Goal: Obtain resource: Download file/media

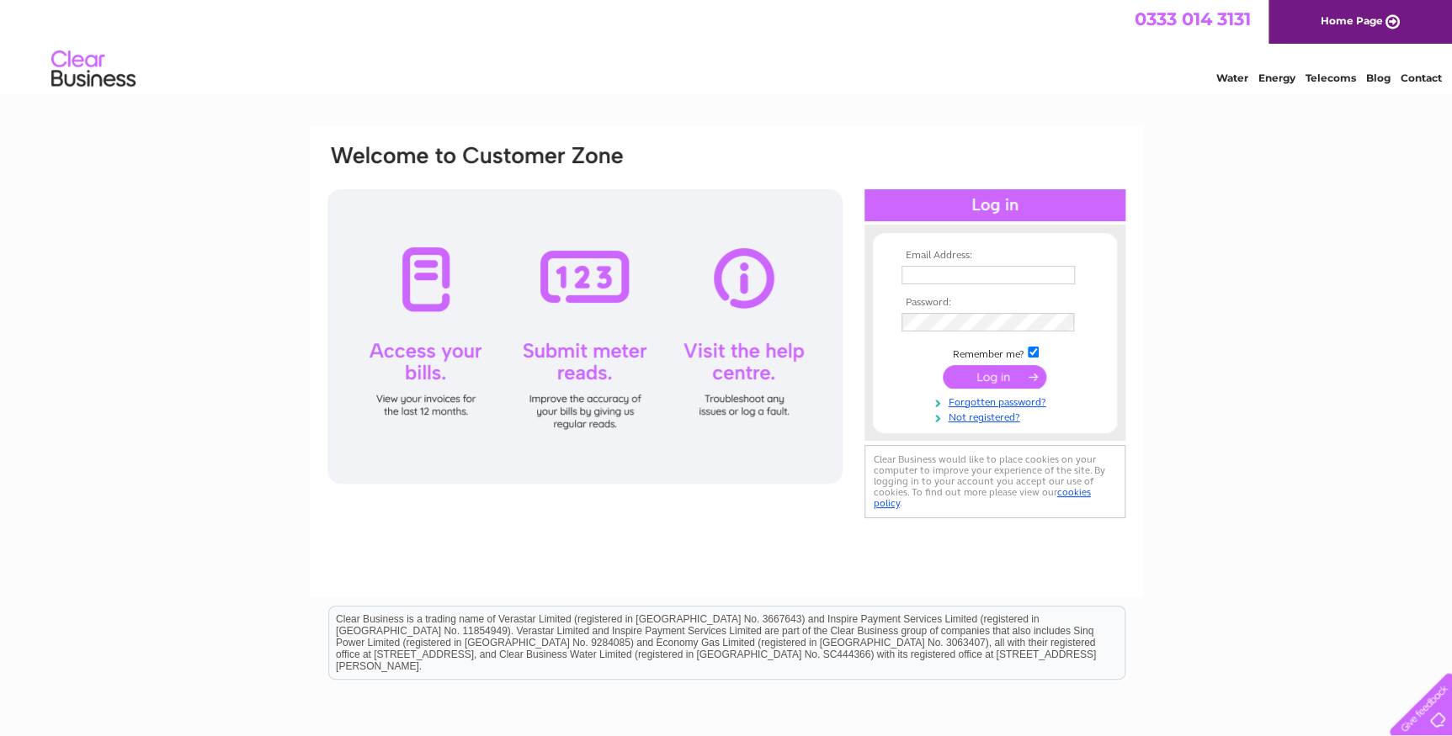
click at [938, 276] on input "text" at bounding box center [987, 275] width 173 height 19
type input "motorwise-recovery@hotmail.com"
click at [1010, 380] on input "submit" at bounding box center [995, 377] width 104 height 24
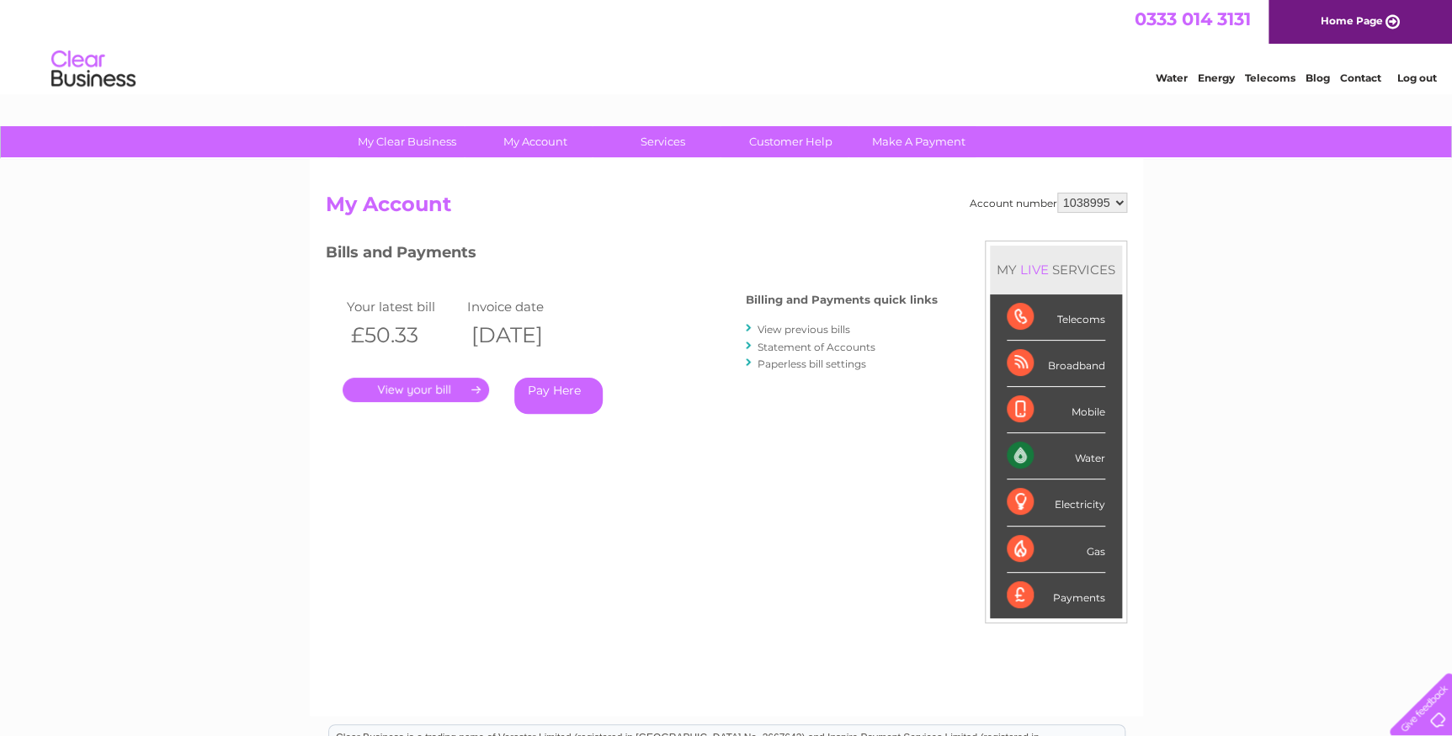
click at [1085, 199] on select "1038995 1038996 1041659" at bounding box center [1092, 203] width 70 height 20
click at [1058, 193] on select "1038995 1038996 1041659" at bounding box center [1092, 203] width 70 height 20
click at [836, 334] on link "View previous bills" at bounding box center [804, 329] width 93 height 13
click at [841, 327] on link "View previous bills" at bounding box center [804, 329] width 93 height 13
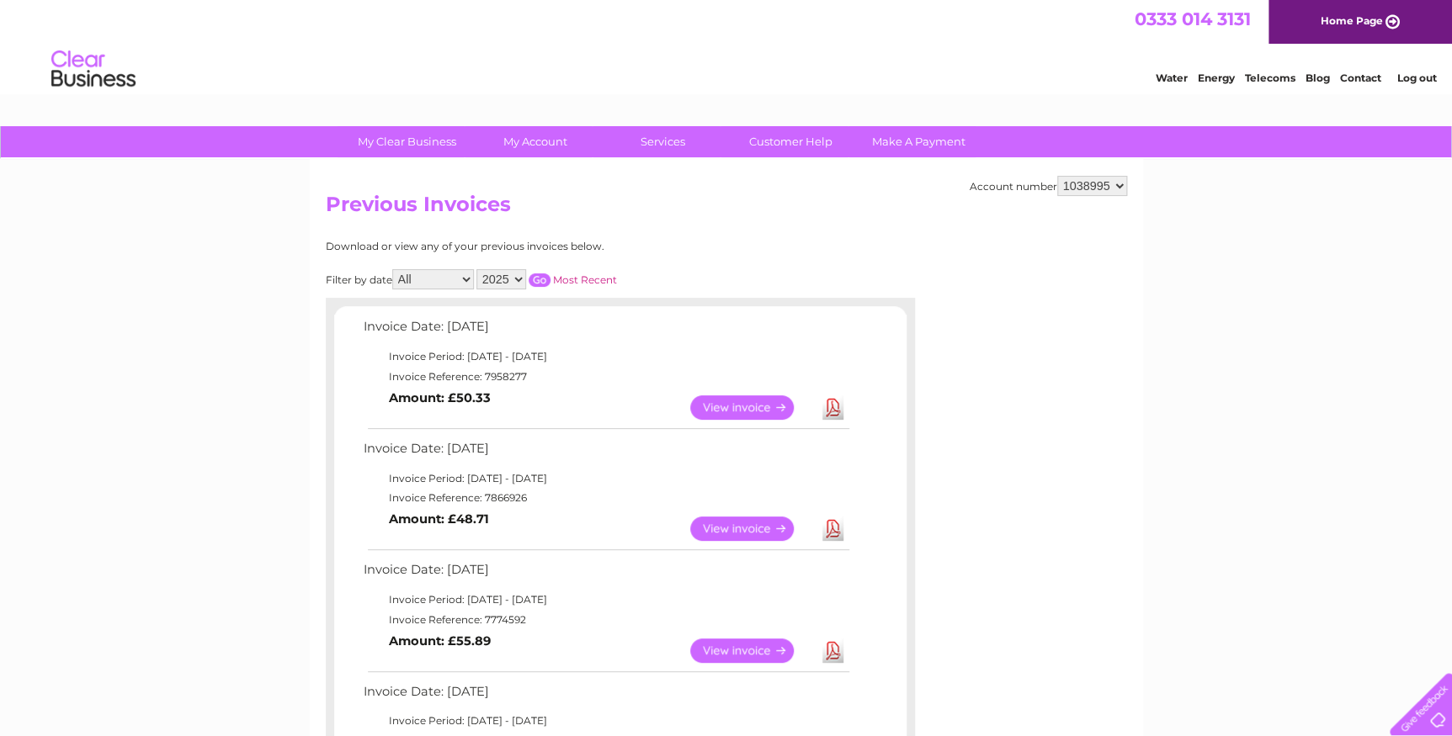
click at [764, 525] on link "View" at bounding box center [752, 529] width 124 height 24
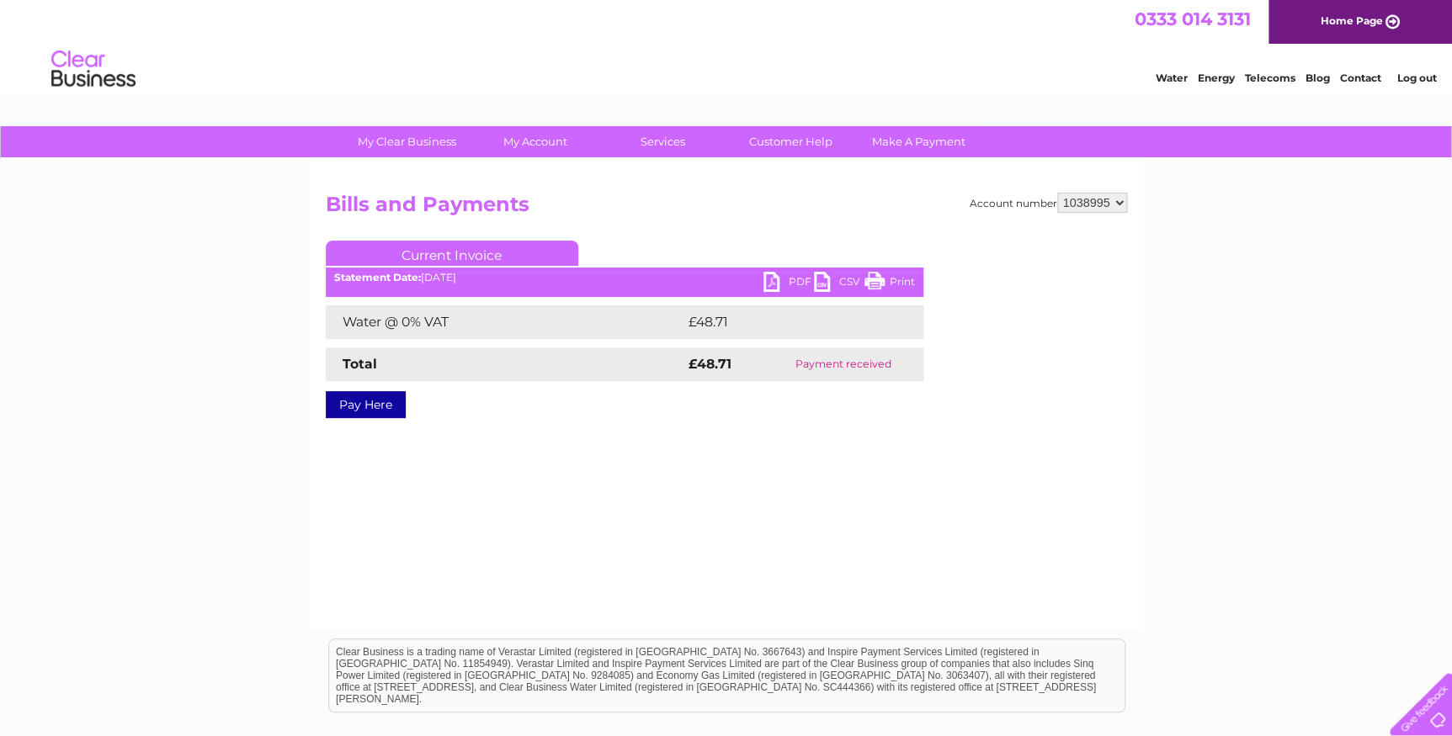
click at [788, 280] on link "PDF" at bounding box center [788, 284] width 51 height 24
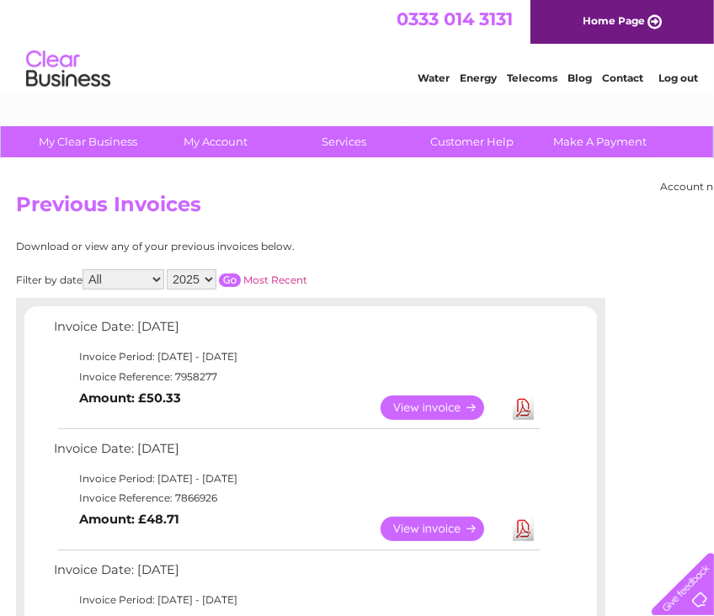
click at [520, 403] on link "Download" at bounding box center [523, 408] width 21 height 24
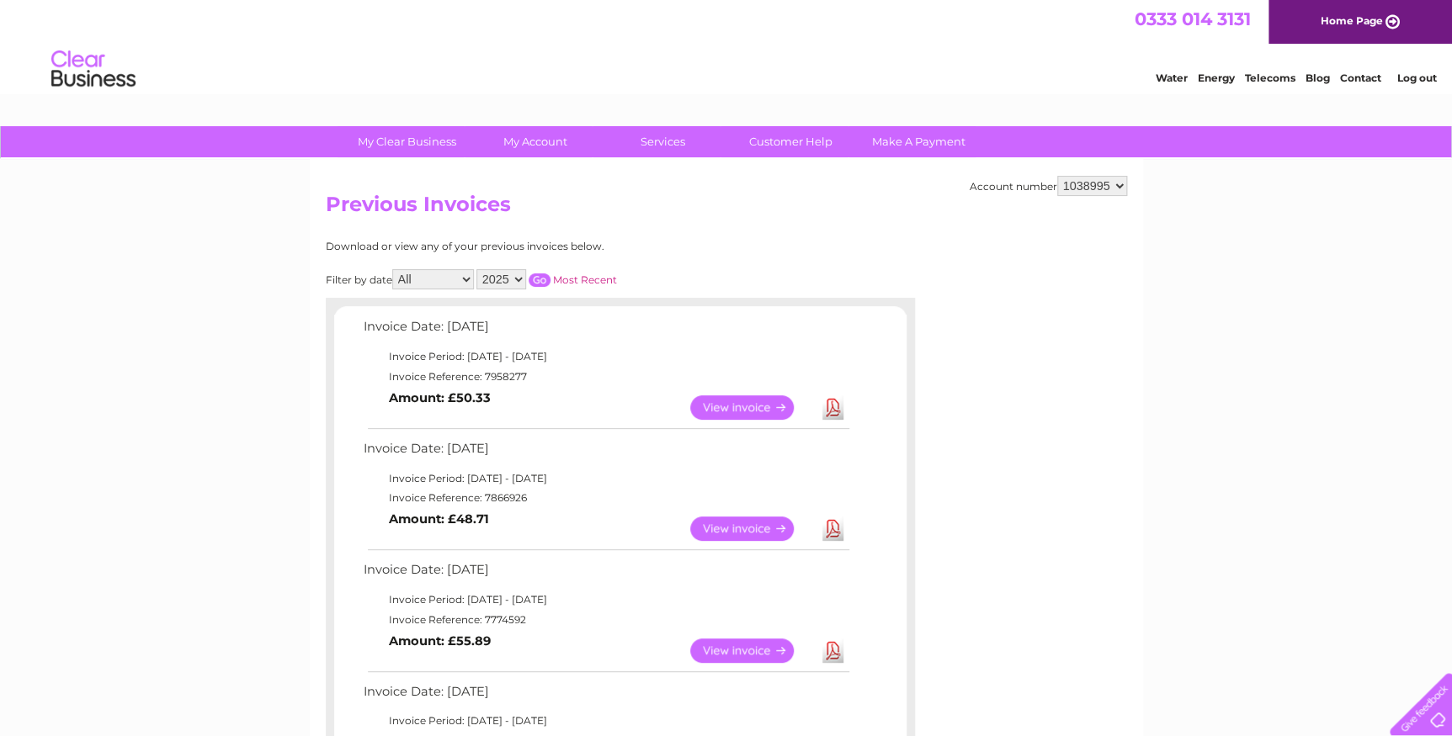
click at [713, 183] on select "1038995 1038996 1041659" at bounding box center [1092, 186] width 70 height 20
select select "1038996"
click at [713, 176] on select "1038995 1038996 1041659" at bounding box center [1092, 186] width 70 height 20
click at [1082, 193] on select "1038995 1038996 1041659" at bounding box center [1092, 186] width 70 height 20
select select "1041659"
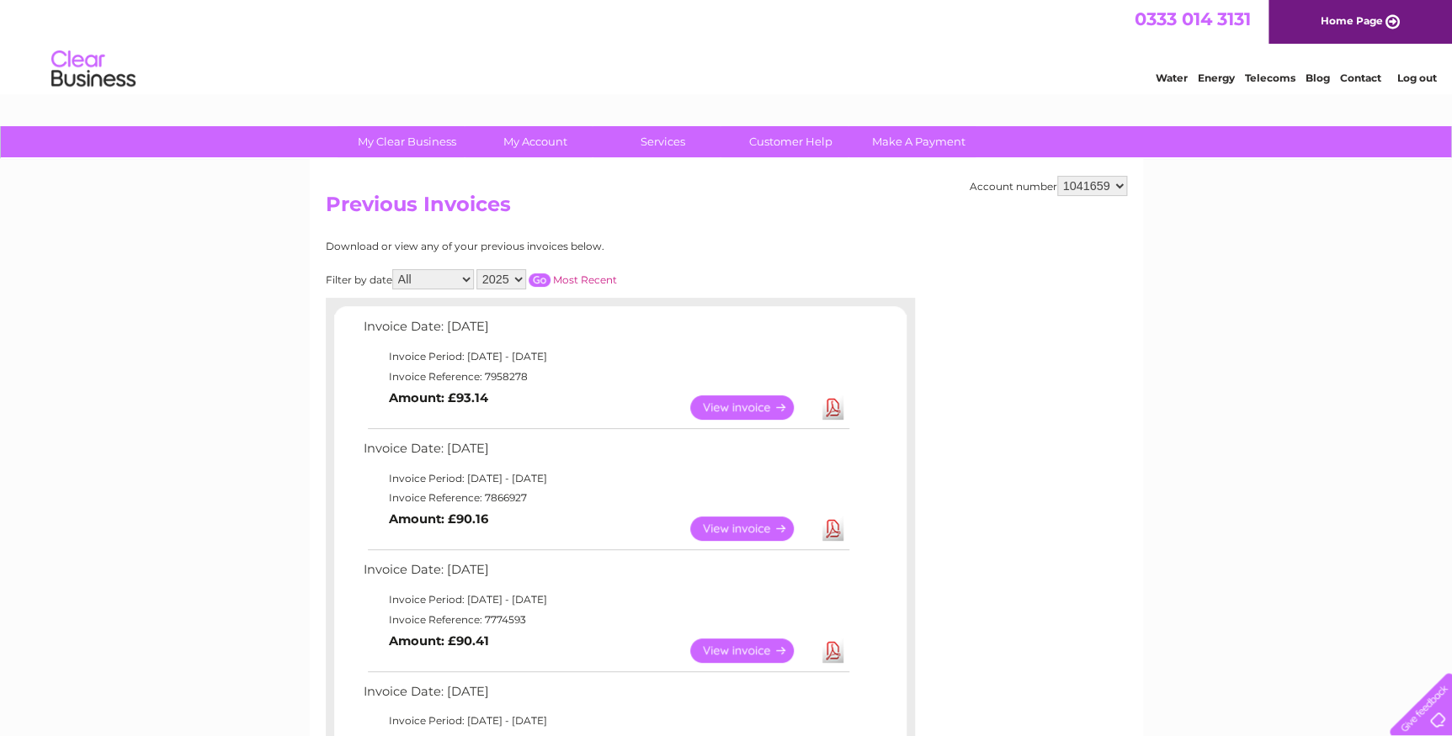
click at [1058, 176] on select "1038995 1038996 1041659" at bounding box center [1092, 186] width 70 height 20
click at [1108, 183] on select "1038995 1038996 1041659" at bounding box center [1092, 186] width 70 height 20
select select "1038996"
click at [1058, 176] on select "1038995 1038996 1041659" at bounding box center [1092, 186] width 70 height 20
click at [830, 529] on link "Download" at bounding box center [832, 529] width 21 height 24
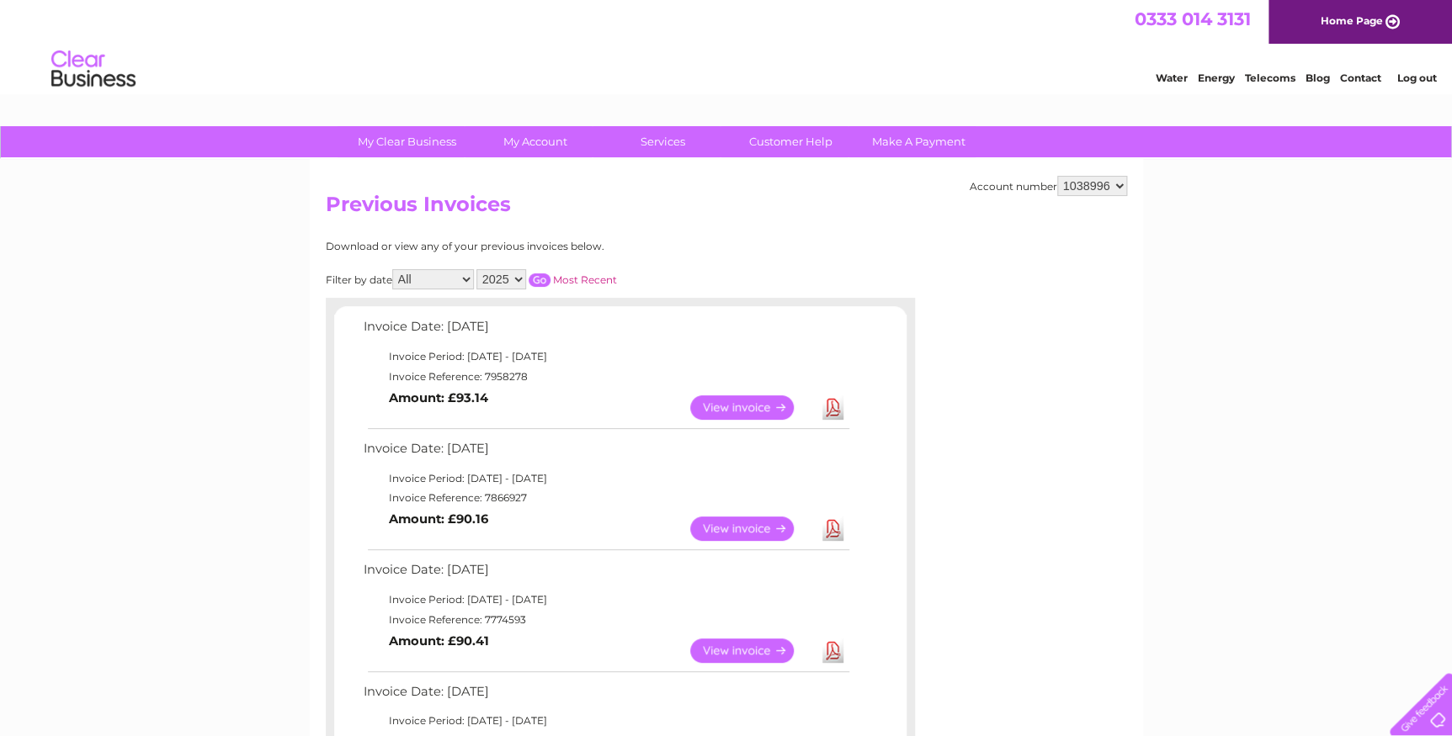
click at [834, 401] on link "Download" at bounding box center [832, 408] width 21 height 24
click at [1094, 188] on select "1038995 1038996 1041659" at bounding box center [1092, 186] width 70 height 20
select select "1041659"
click at [1058, 176] on select "1038995 1038996 1041659" at bounding box center [1092, 186] width 70 height 20
click at [762, 402] on link "View" at bounding box center [752, 408] width 124 height 24
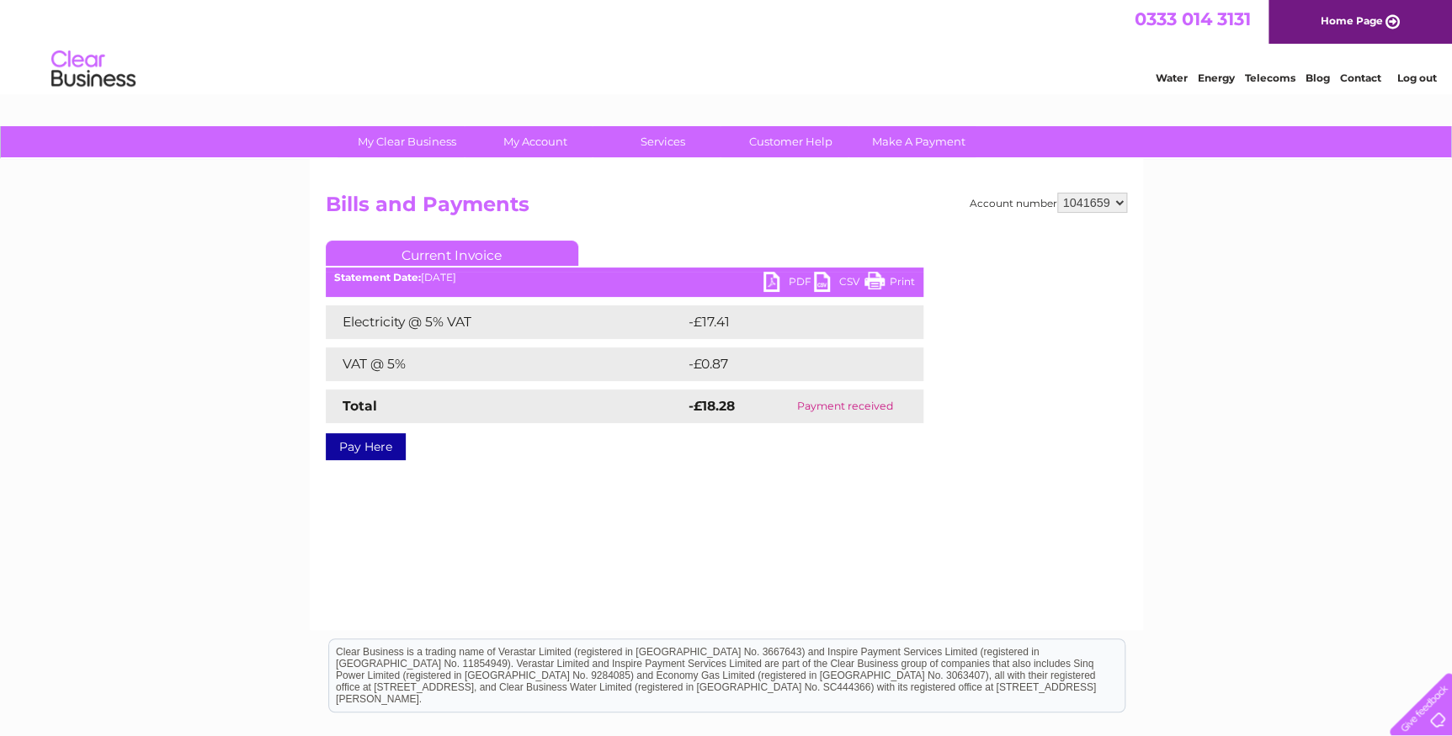
click at [779, 275] on link "PDF" at bounding box center [788, 284] width 51 height 24
